Goal: Information Seeking & Learning: Understand process/instructions

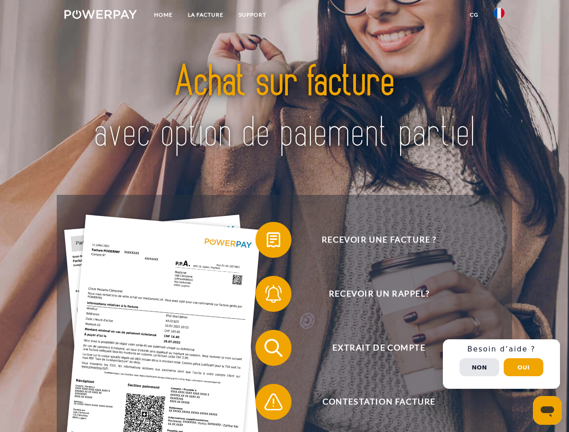
click at [100, 16] on img at bounding box center [100, 14] width 73 height 9
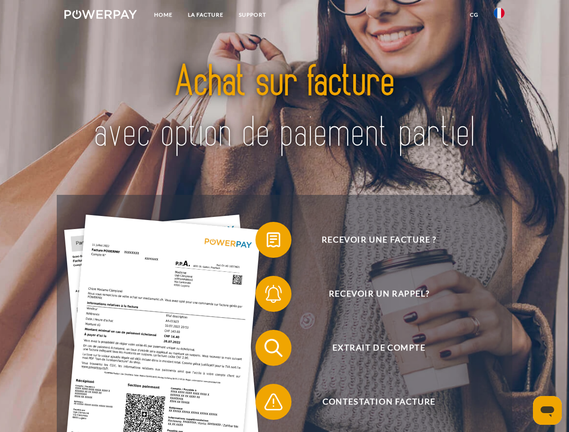
click at [499, 16] on img at bounding box center [499, 13] width 11 height 11
click at [474, 15] on link "CG" at bounding box center [474, 15] width 24 height 16
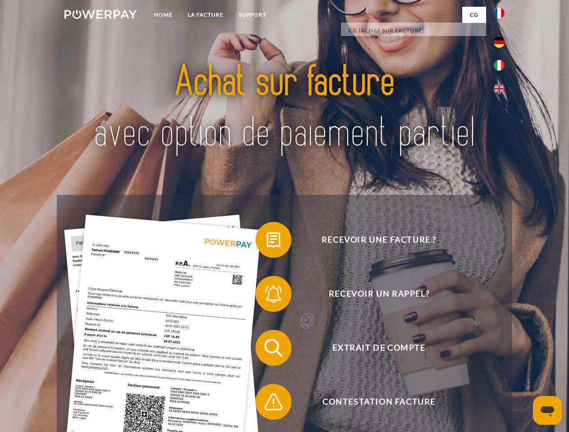
click at [267, 242] on span at bounding box center [259, 240] width 45 height 45
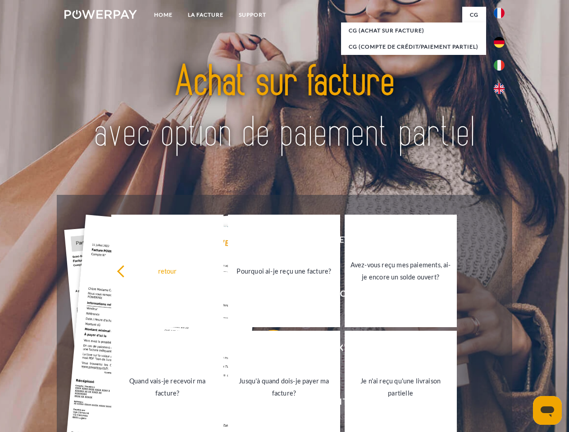
click at [267, 296] on div "Recevoir une facture ? Recevoir un rappel? Extrait de compte retour" at bounding box center [284, 375] width 455 height 360
click at [267, 350] on link "Jusqu'à quand dois-je payer ma facture?" at bounding box center [284, 387] width 112 height 113
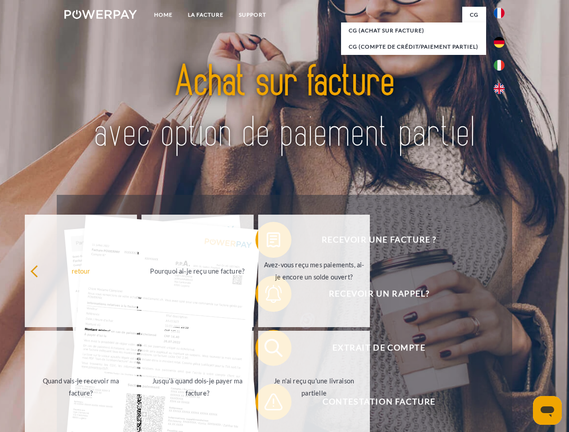
click at [267, 404] on span at bounding box center [259, 402] width 45 height 45
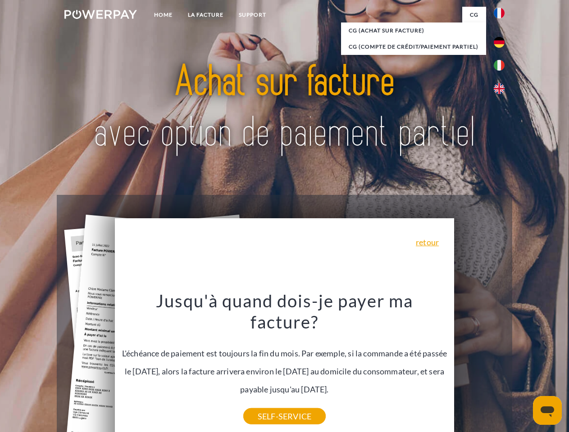
click at [501, 364] on div "Recevoir une facture ? Recevoir un rappel? Extrait de compte retour" at bounding box center [284, 375] width 455 height 360
click at [479, 366] on span "Extrait de compte" at bounding box center [378, 348] width 221 height 36
click at [523, 367] on header "Home LA FACTURE Support" at bounding box center [284, 311] width 569 height 622
